Goal: Contribute content

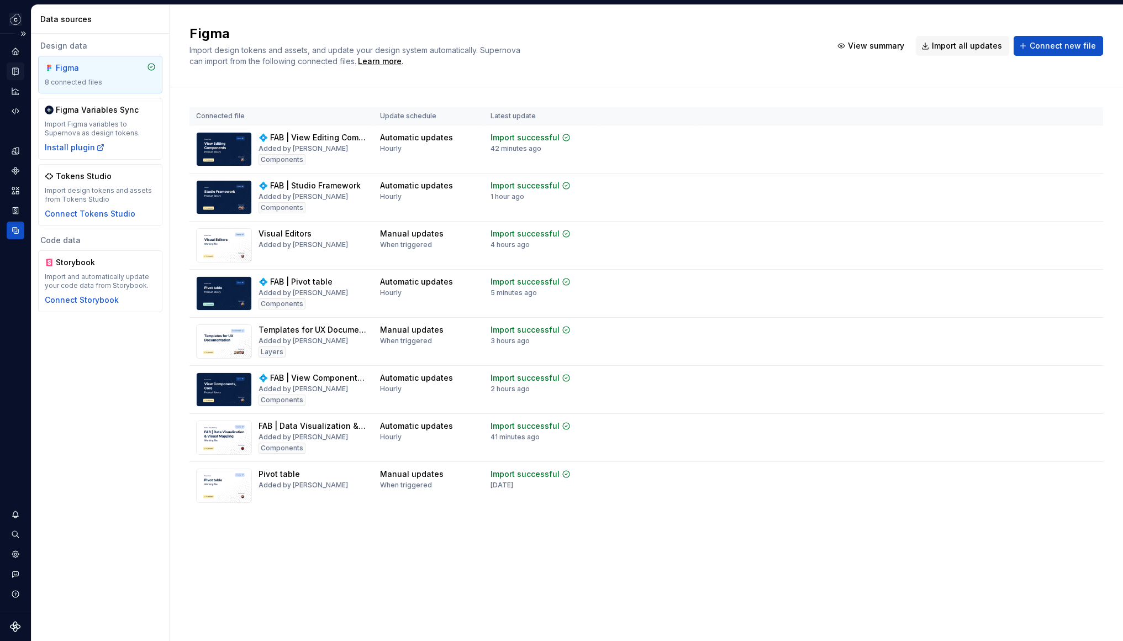
click at [18, 75] on icon "Documentation" at bounding box center [16, 71] width 6 height 7
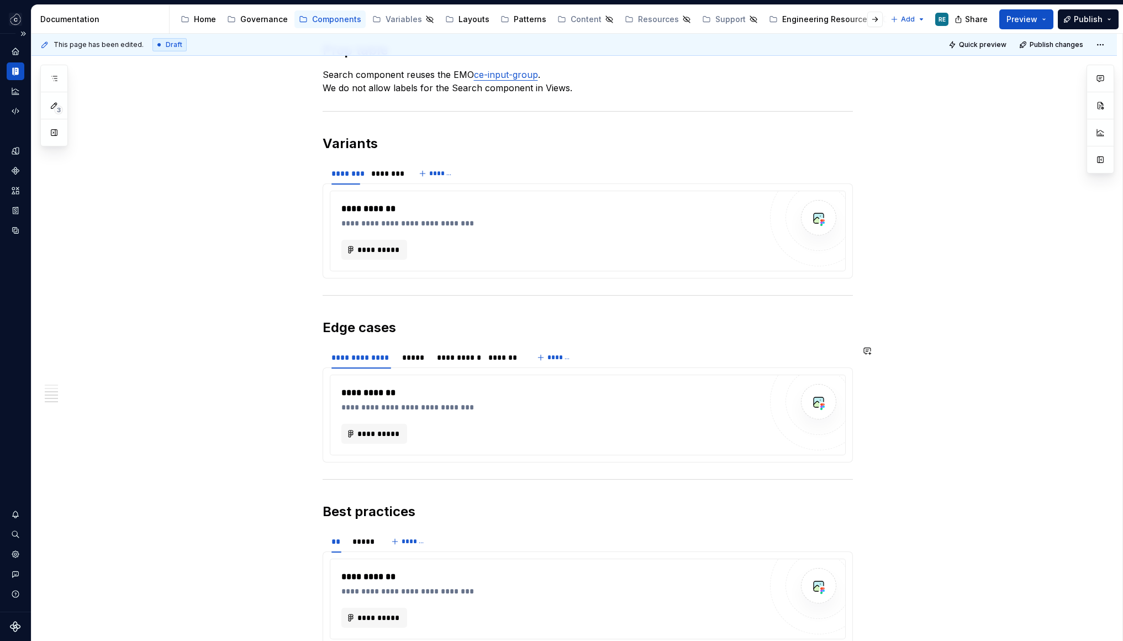
scroll to position [1130, 0]
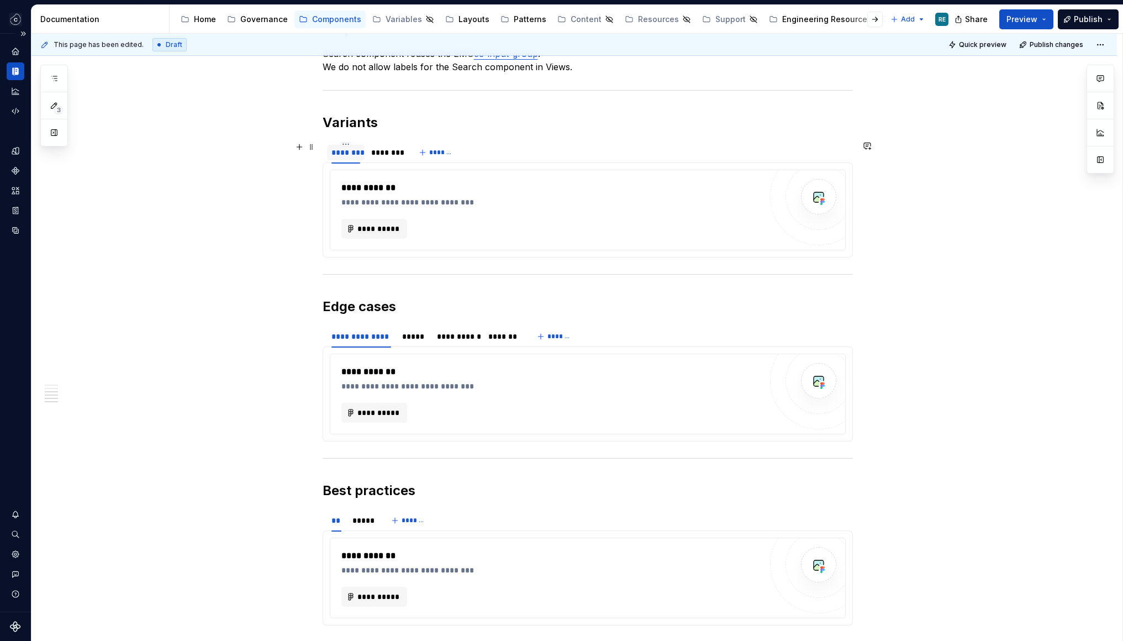
click at [346, 148] on div "********" at bounding box center [346, 152] width 29 height 11
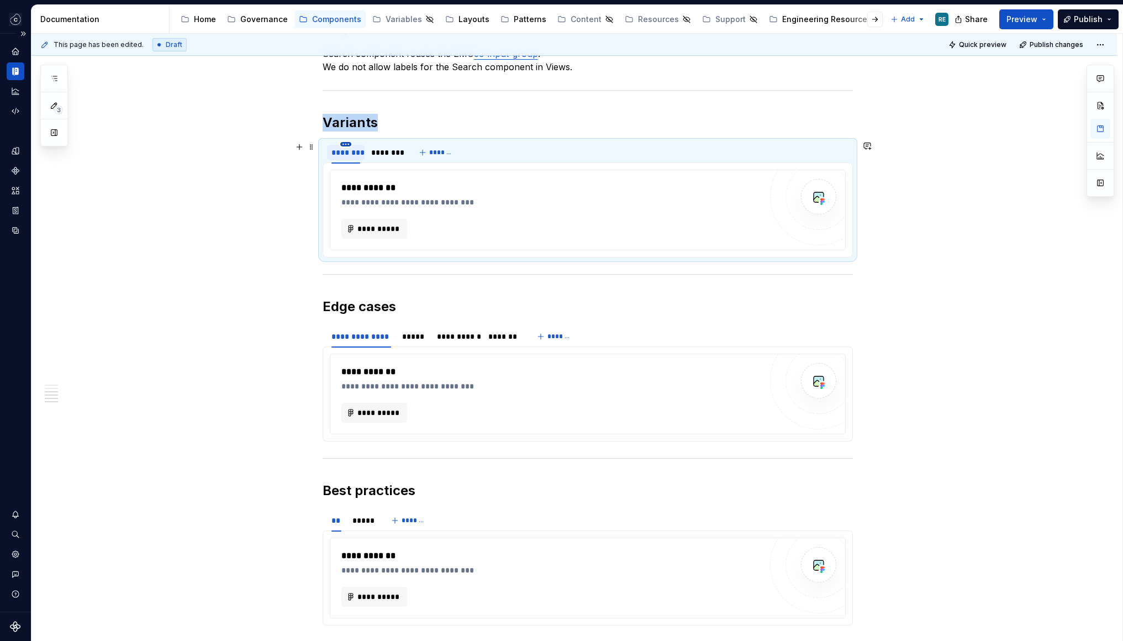
click at [348, 145] on html "Studio Views RE Design system data Documentation Accessibility guide for tree P…" at bounding box center [561, 320] width 1123 height 641
click at [369, 164] on div "Edit name" at bounding box center [400, 160] width 72 height 11
type textarea "*"
type input "**********"
click at [408, 154] on div "********" at bounding box center [400, 152] width 29 height 11
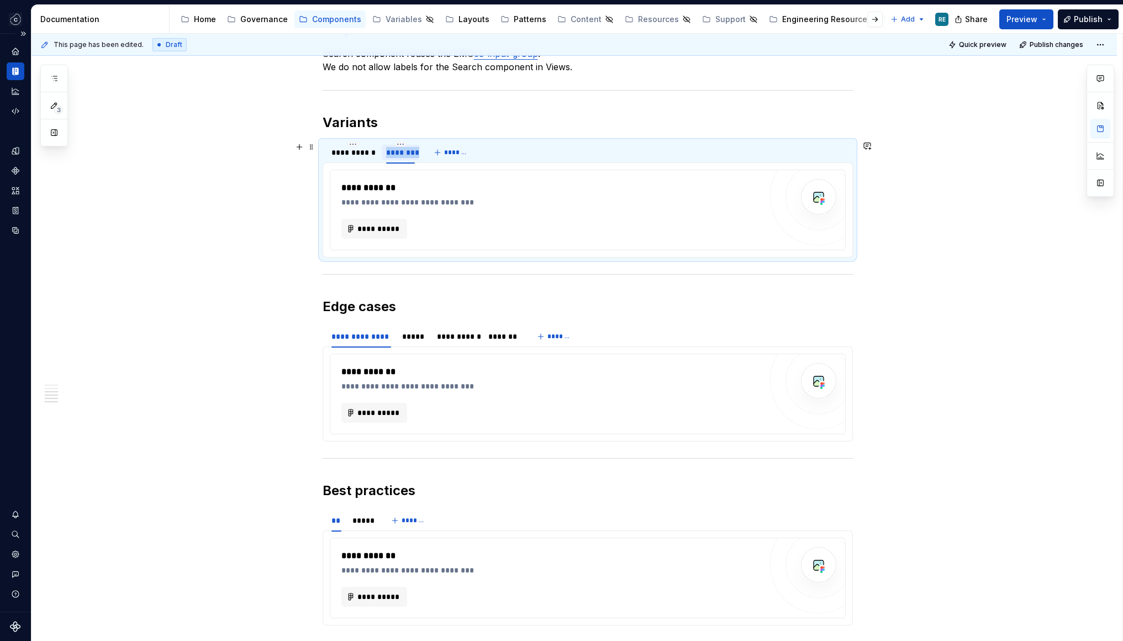
click at [408, 154] on div "********" at bounding box center [400, 152] width 29 height 11
type input "*********"
click at [469, 159] on button "*******" at bounding box center [461, 152] width 44 height 15
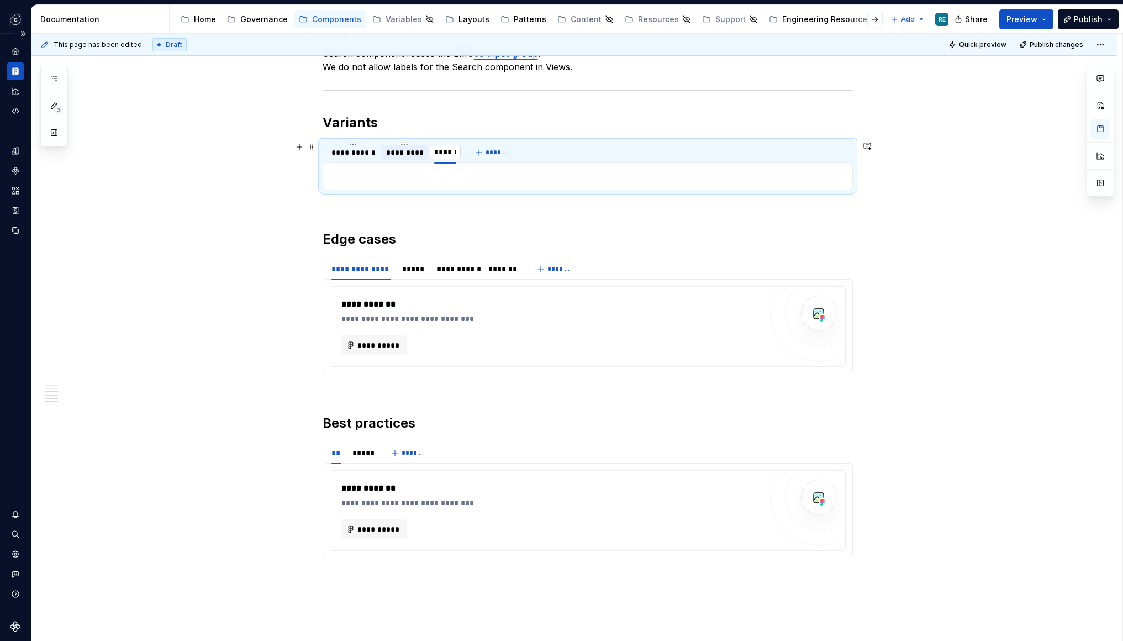
type input "*******"
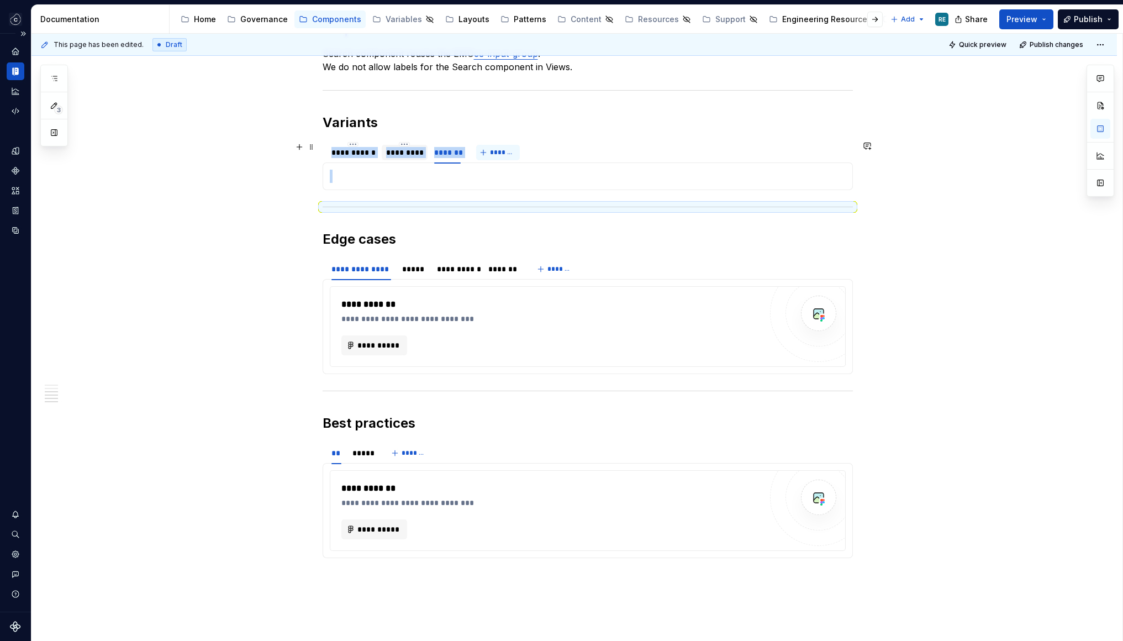
scroll to position [1111, 0]
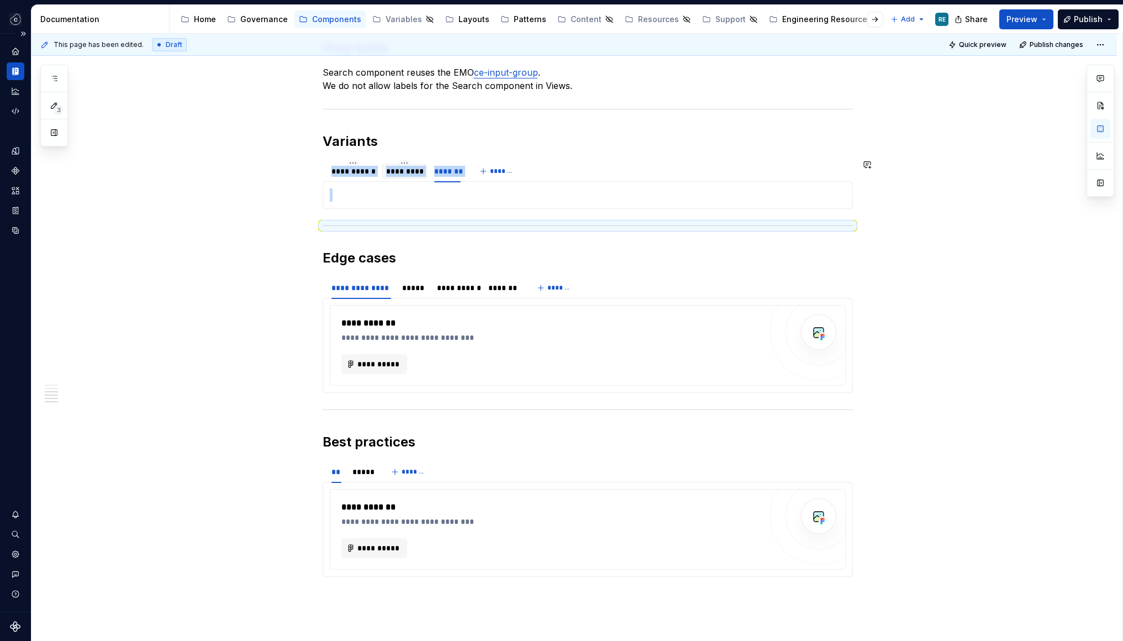
click at [387, 201] on p at bounding box center [588, 194] width 516 height 13
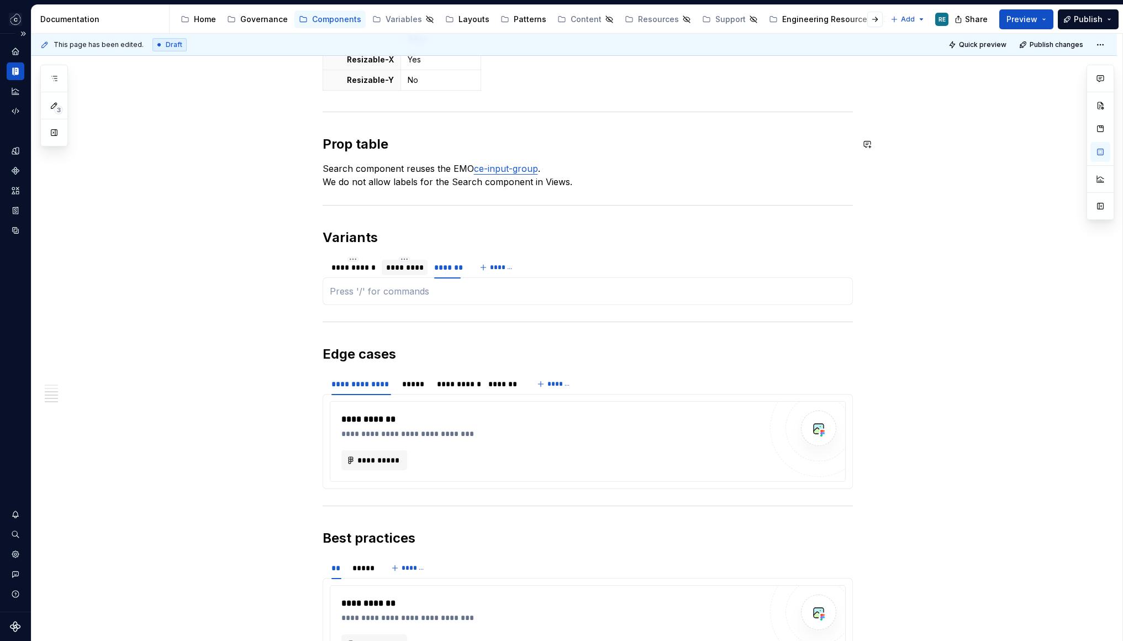
scroll to position [1008, 0]
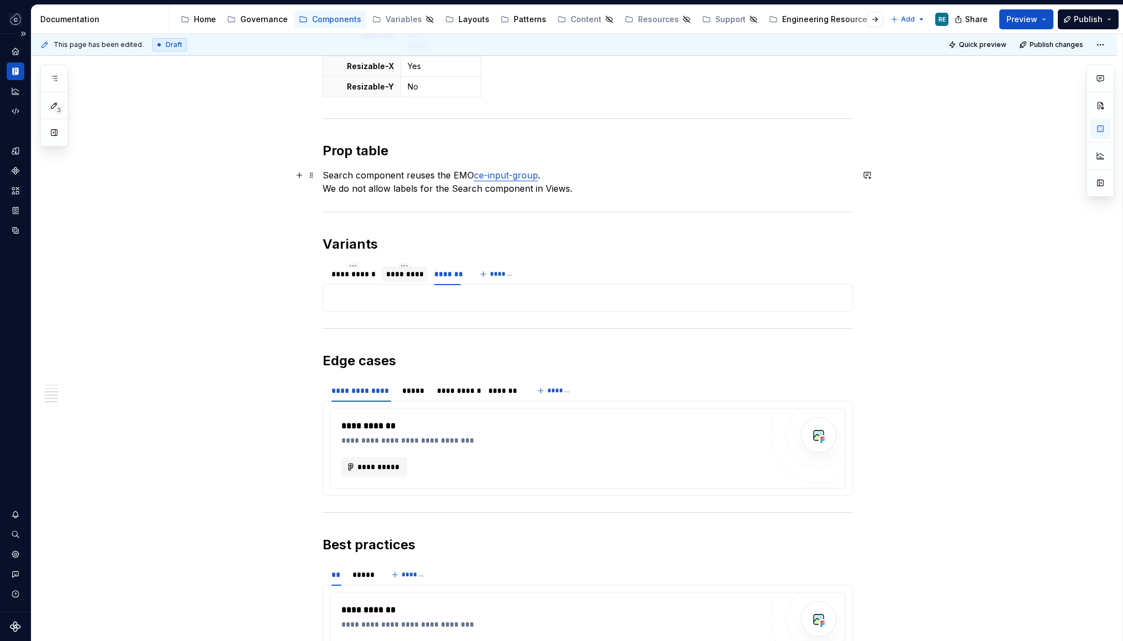
click at [590, 186] on p "Search component reuses the EMO ce-input-group . We do not allow labels for the…" at bounding box center [588, 182] width 530 height 27
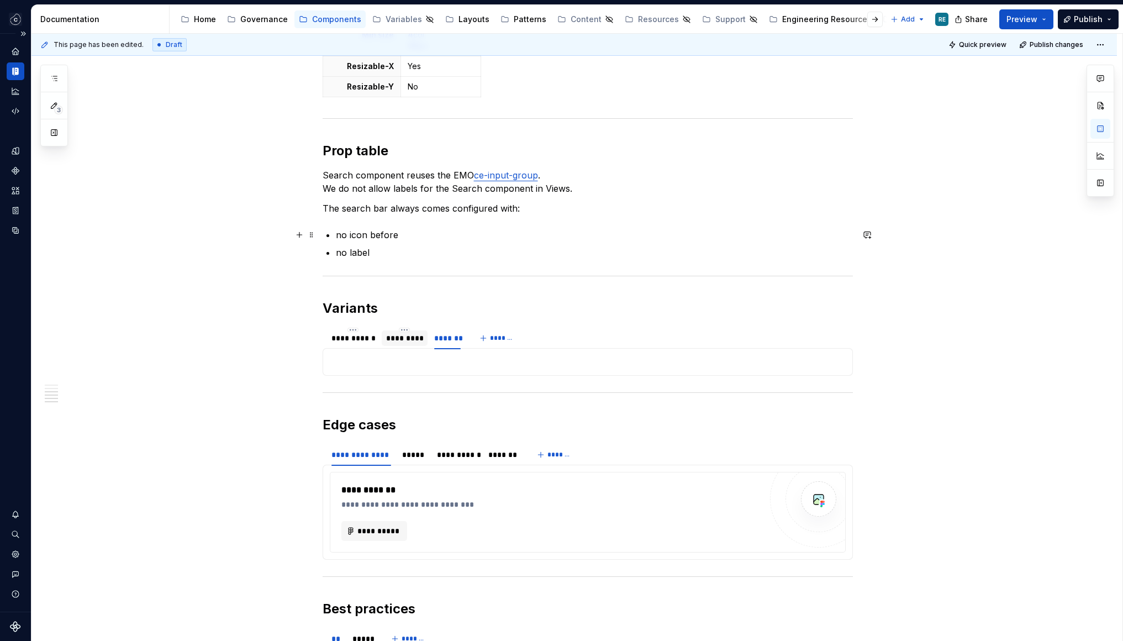
click at [341, 235] on p "no icon before" at bounding box center [594, 234] width 517 height 13
drag, startPoint x: 341, startPoint y: 234, endPoint x: 395, endPoint y: 234, distance: 54.1
click at [395, 234] on p "no icon before" at bounding box center [594, 234] width 517 height 13
click at [403, 251] on p "no label" at bounding box center [594, 252] width 517 height 13
click at [349, 248] on p "no label" at bounding box center [594, 252] width 517 height 13
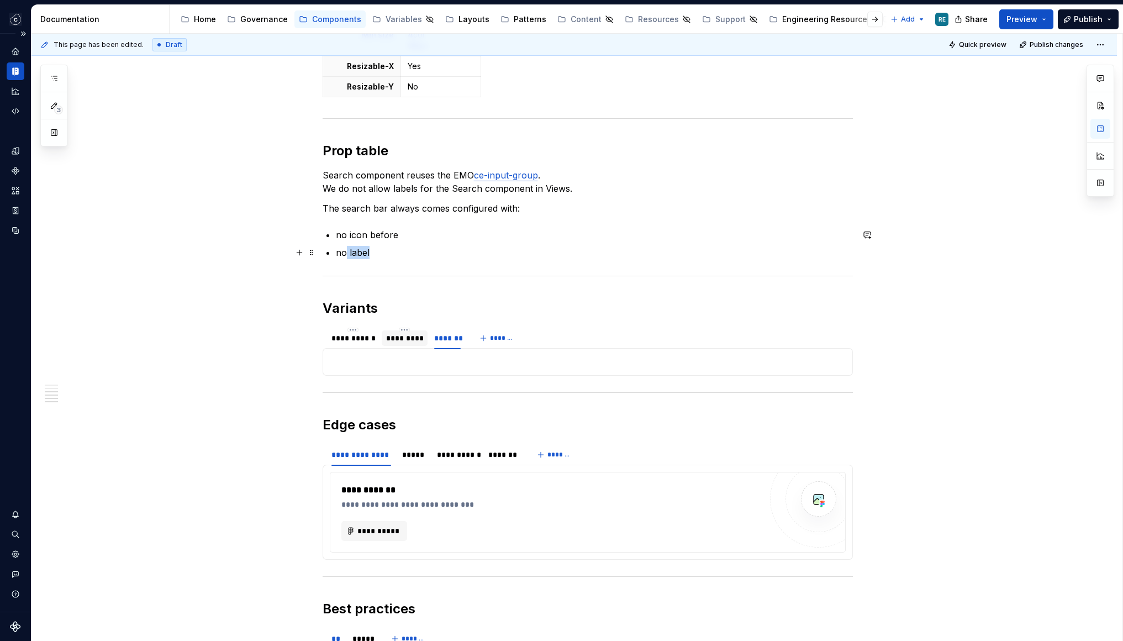
drag, startPoint x: 349, startPoint y: 248, endPoint x: 377, endPoint y: 248, distance: 28.2
click at [356, 248] on p "no label" at bounding box center [594, 252] width 517 height 13
click at [382, 248] on p "no label" at bounding box center [594, 252] width 517 height 13
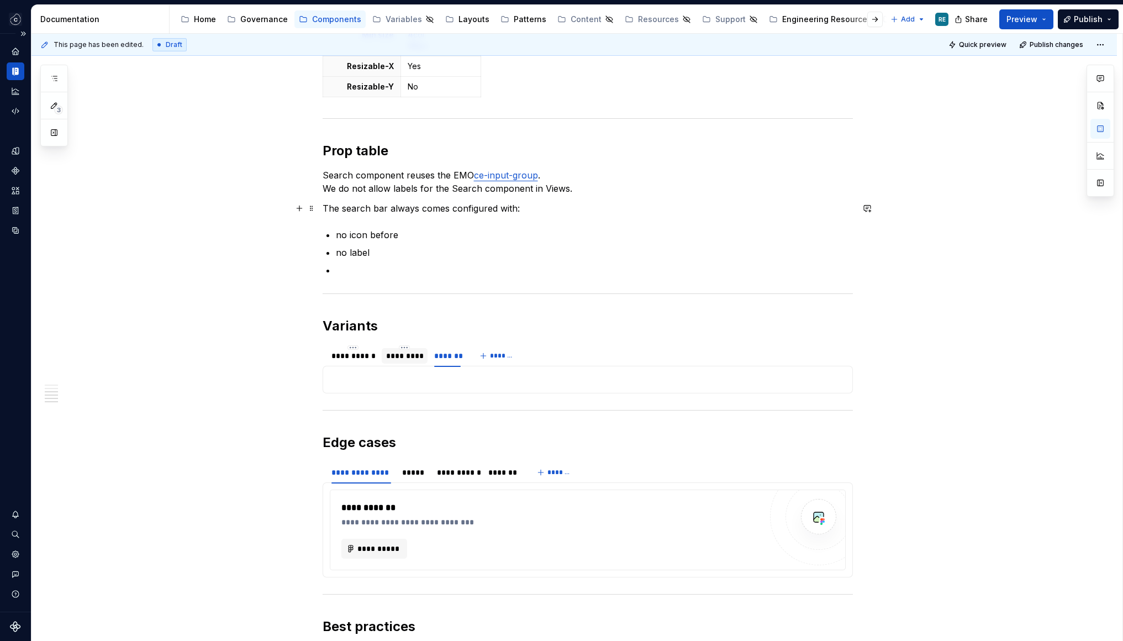
click at [367, 211] on p "The search bar always comes configured with:" at bounding box center [588, 208] width 530 height 13
click at [378, 206] on p "The search bar always comes configured with:" at bounding box center [588, 208] width 530 height 13
drag, startPoint x: 378, startPoint y: 206, endPoint x: 511, endPoint y: 209, distance: 133.2
click at [511, 209] on p "The search bar always comes configured with:" at bounding box center [588, 208] width 530 height 13
click at [597, 211] on p "The search has the following configurations non-changeable / fixed:" at bounding box center [588, 208] width 530 height 13
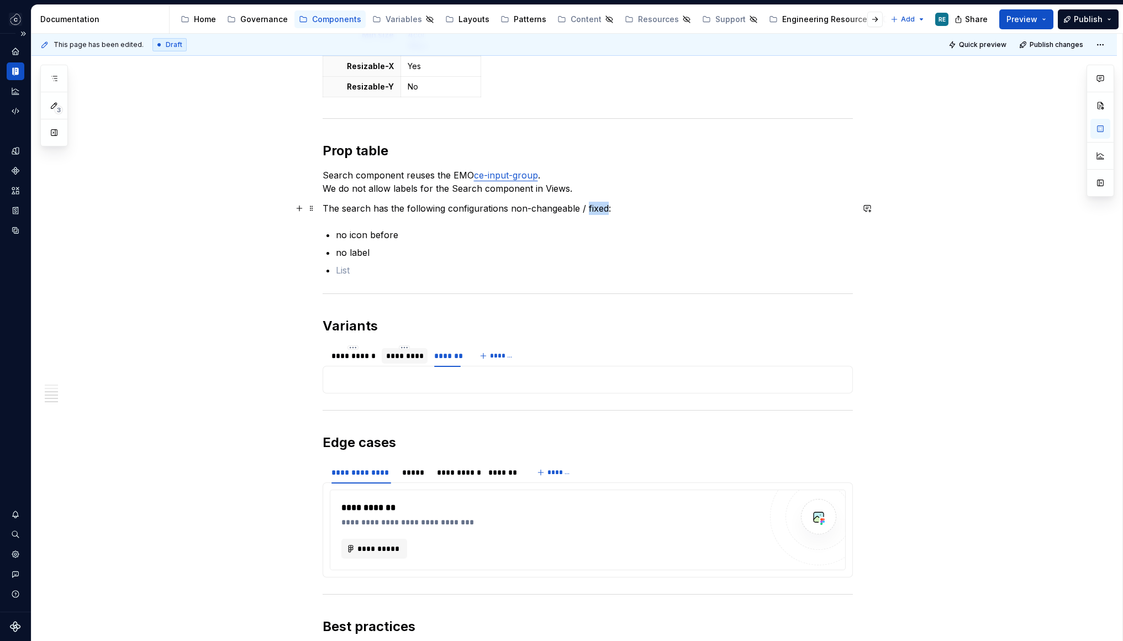
click at [597, 211] on p "The search has the following configurations non-changeable / fixed:" at bounding box center [588, 208] width 530 height 13
click at [493, 207] on p "The search has the following configurations non-changeable /:" at bounding box center [588, 208] width 530 height 13
click at [570, 206] on p "The search has the following properties non-changeable /:" at bounding box center [588, 208] width 530 height 13
click at [541, 212] on p "The search has the following properties non-changeable /fixed :" at bounding box center [588, 208] width 530 height 13
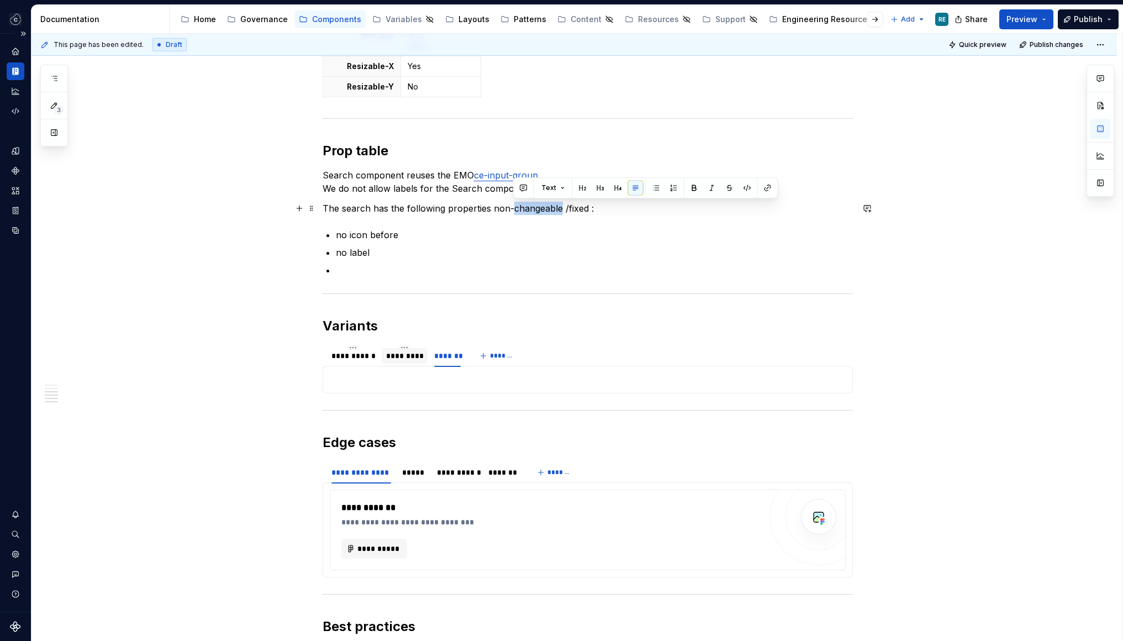
click at [541, 212] on p "The search has the following properties non-changeable /fixed :" at bounding box center [588, 208] width 530 height 13
click at [602, 210] on p "The search has the following properties non-changeable /fixed :" at bounding box center [588, 208] width 530 height 13
click at [542, 202] on p "The search has the following properties non-changeable /fixed:" at bounding box center [588, 208] width 530 height 13
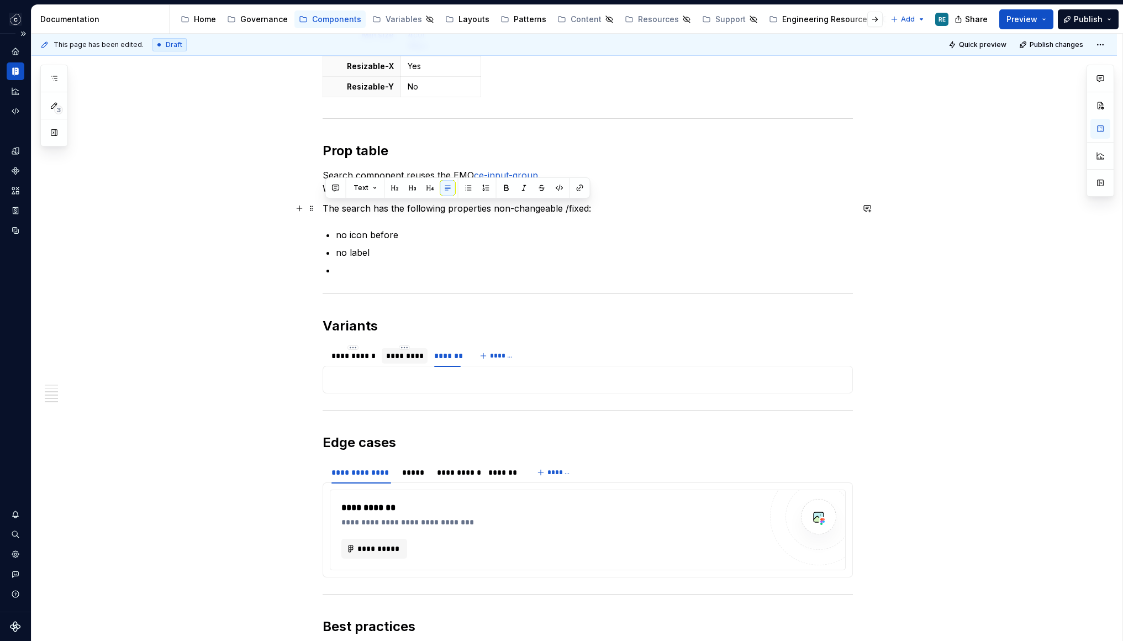
click at [544, 206] on p "The search has the following properties non-changeable /fixed:" at bounding box center [588, 208] width 530 height 13
click at [380, 267] on p at bounding box center [594, 270] width 517 height 13
click at [423, 268] on p "icon after is" at bounding box center [594, 270] width 517 height 13
click at [392, 270] on p "icon after is search”" at bounding box center [594, 270] width 517 height 13
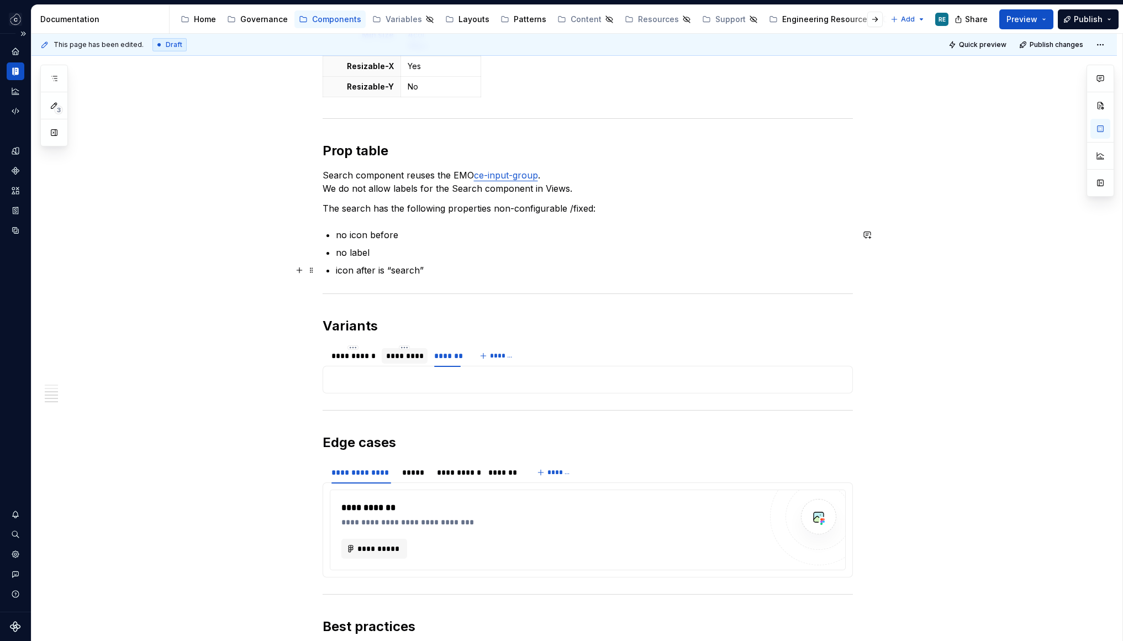
click at [404, 264] on p "icon after is “search”" at bounding box center [594, 270] width 517 height 13
click at [405, 271] on p "icon after is “search”" at bounding box center [594, 270] width 517 height 13
click at [355, 259] on ul "no icon before no label icon after is “ search ”" at bounding box center [594, 252] width 517 height 49
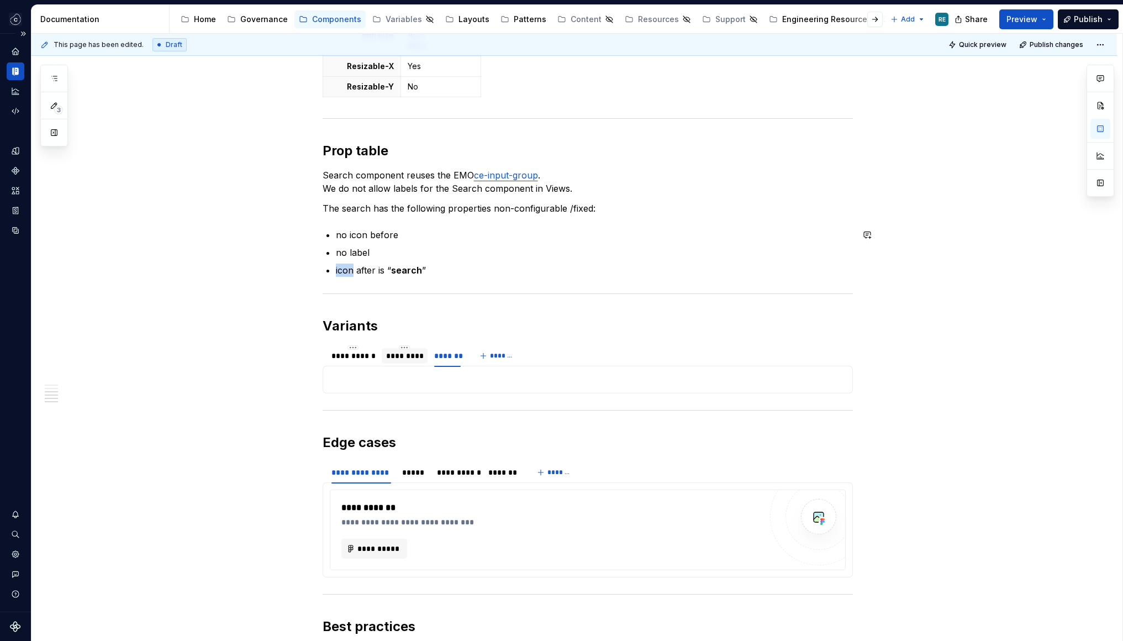
click at [355, 259] on ul "no icon before no label icon after is “ search ”" at bounding box center [594, 252] width 517 height 49
click at [355, 259] on div "Bulleted list" at bounding box center [483, 249] width 288 height 21
click at [363, 256] on p "no label" at bounding box center [594, 252] width 517 height 13
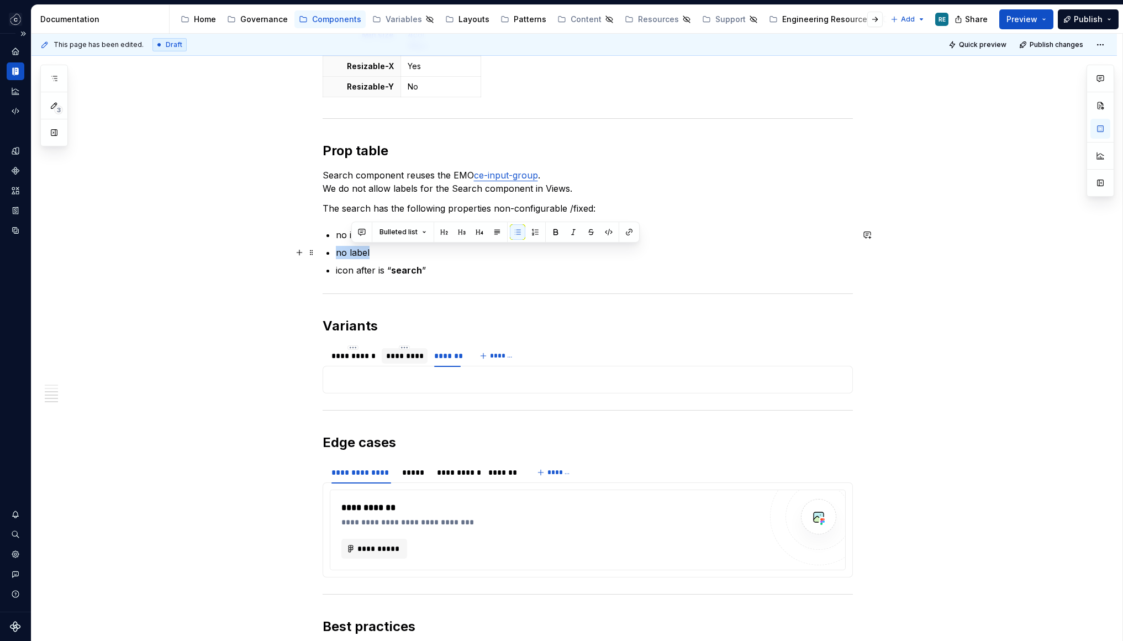
click at [363, 256] on p "no label" at bounding box center [594, 252] width 517 height 13
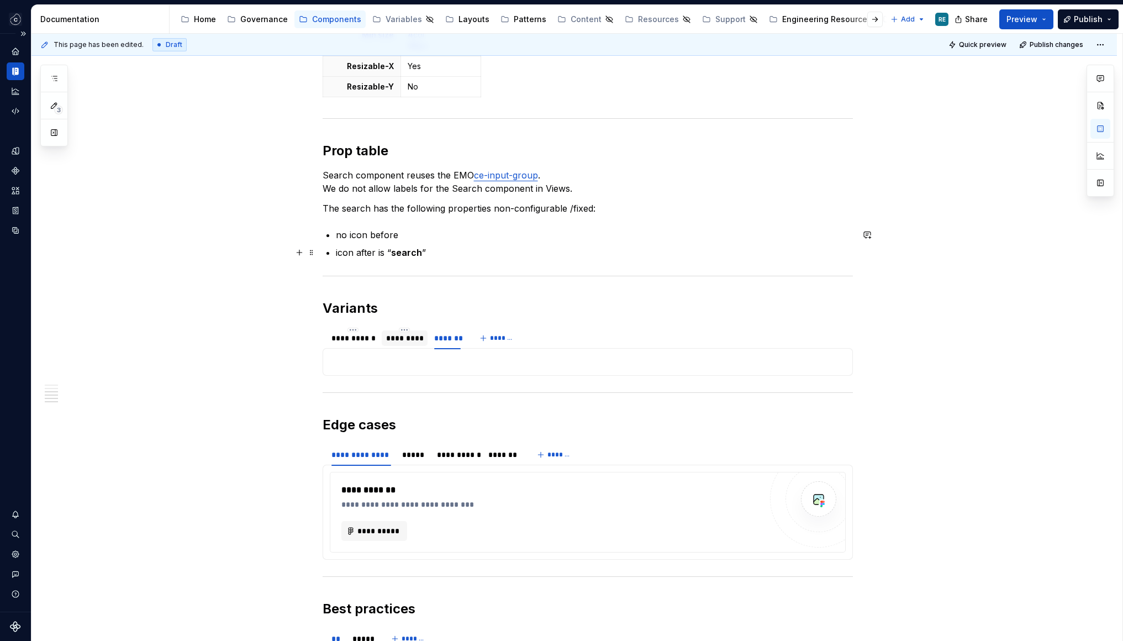
click at [339, 234] on p "no icon before" at bounding box center [594, 234] width 517 height 13
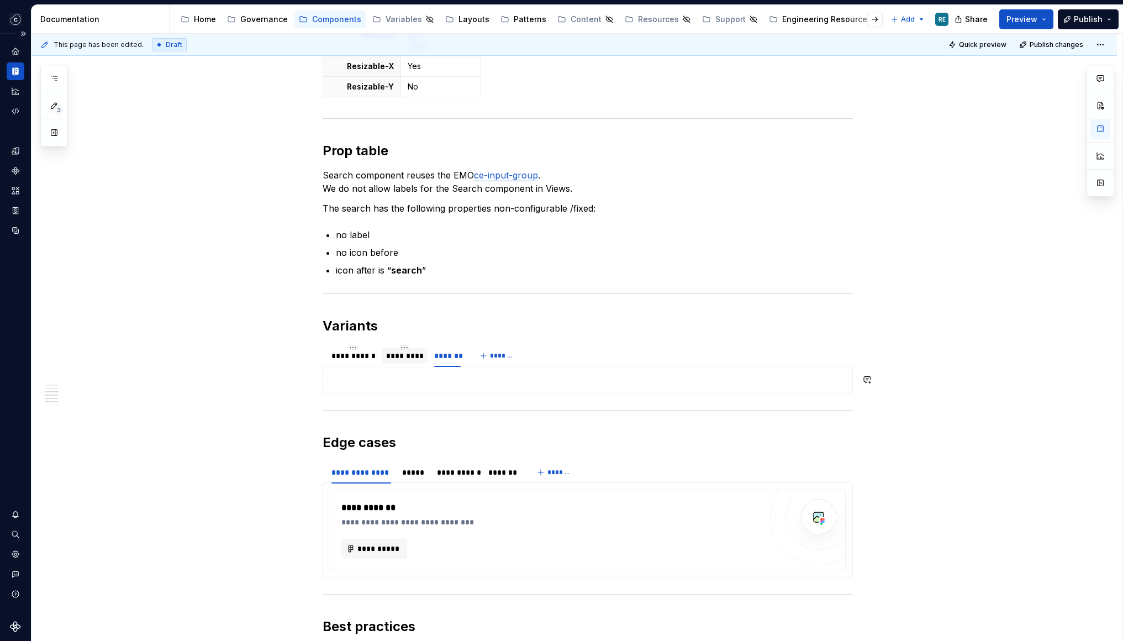
type textarea "*"
